Goal: Task Accomplishment & Management: Manage account settings

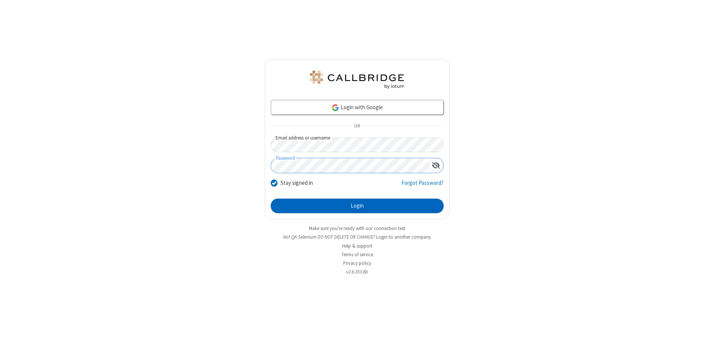
click at [357, 205] on button "Login" at bounding box center [357, 205] width 173 height 15
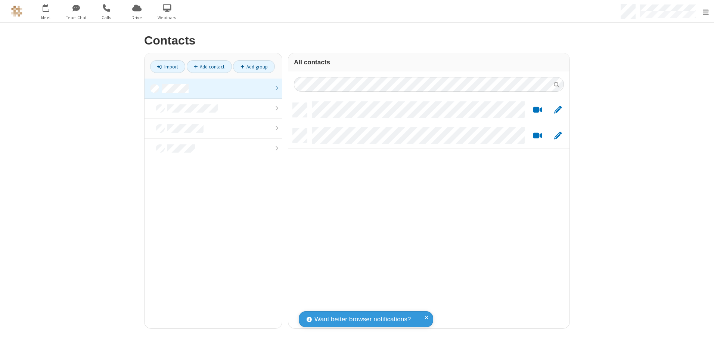
scroll to position [225, 276]
click at [210, 88] on link at bounding box center [213, 88] width 137 height 20
click at [206, 66] on link "Add contact" at bounding box center [209, 66] width 45 height 13
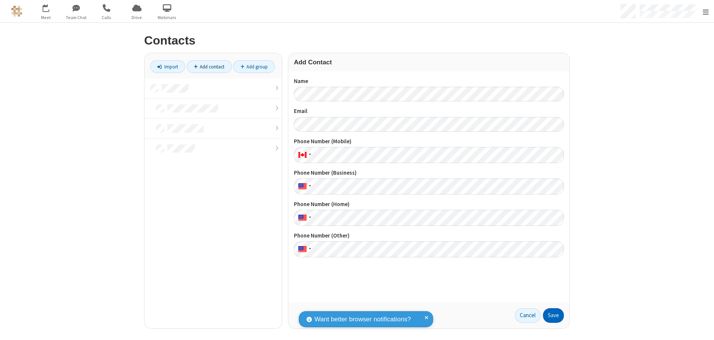
click at [551, 315] on button "Save" at bounding box center [553, 315] width 21 height 15
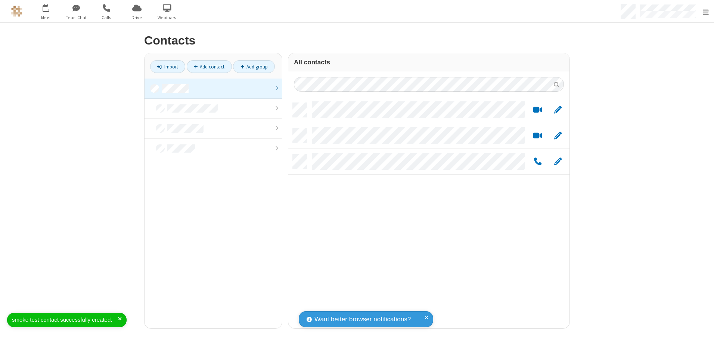
scroll to position [225, 276]
